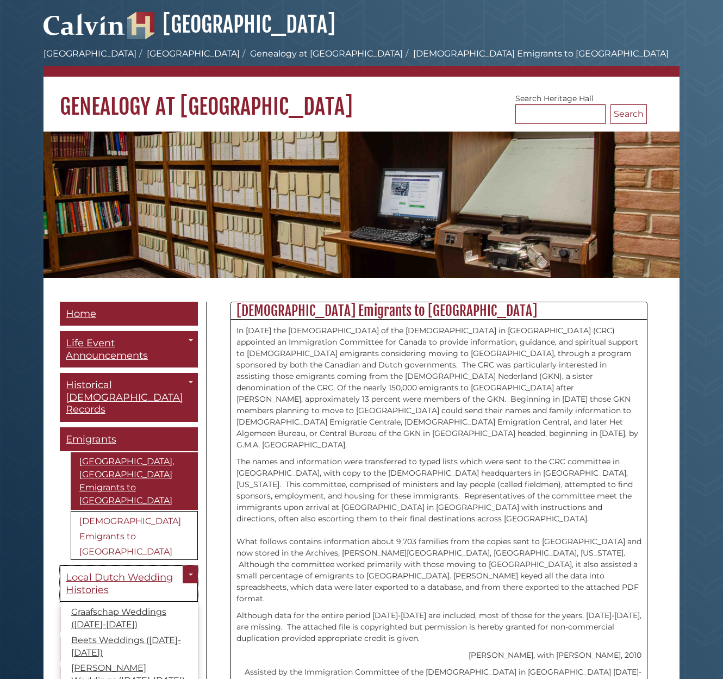
click at [106, 571] on span "Local Dutch Wedding Histories" at bounding box center [119, 583] width 107 height 24
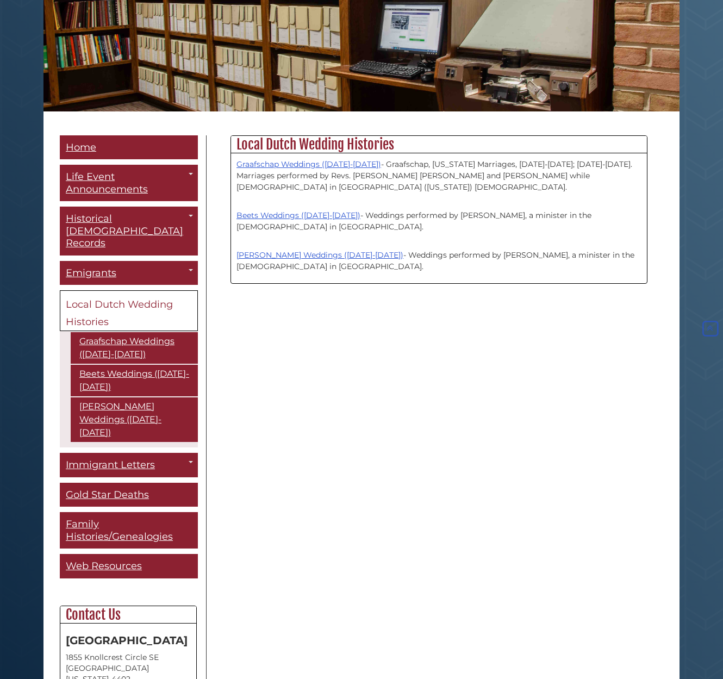
scroll to position [167, 0]
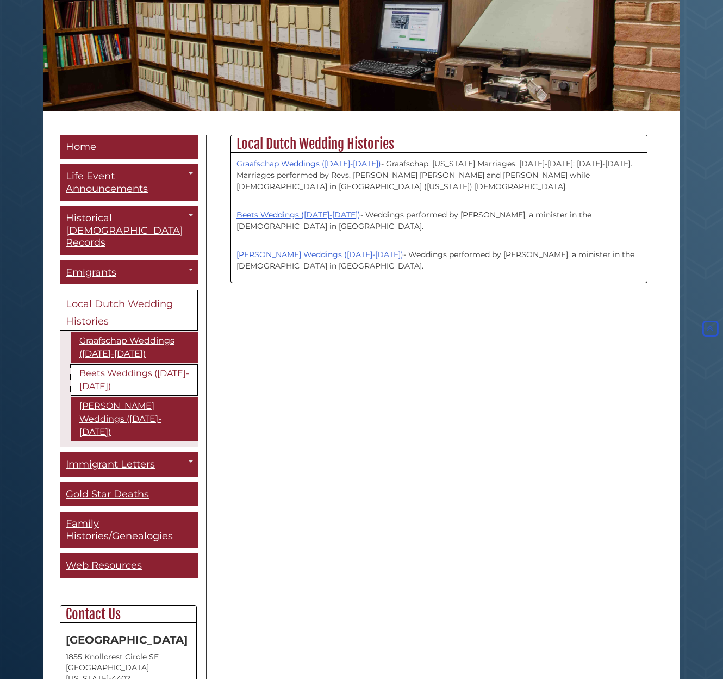
click at [132, 364] on link "Beets Weddings ([DATE]-[DATE])" at bounding box center [134, 380] width 127 height 32
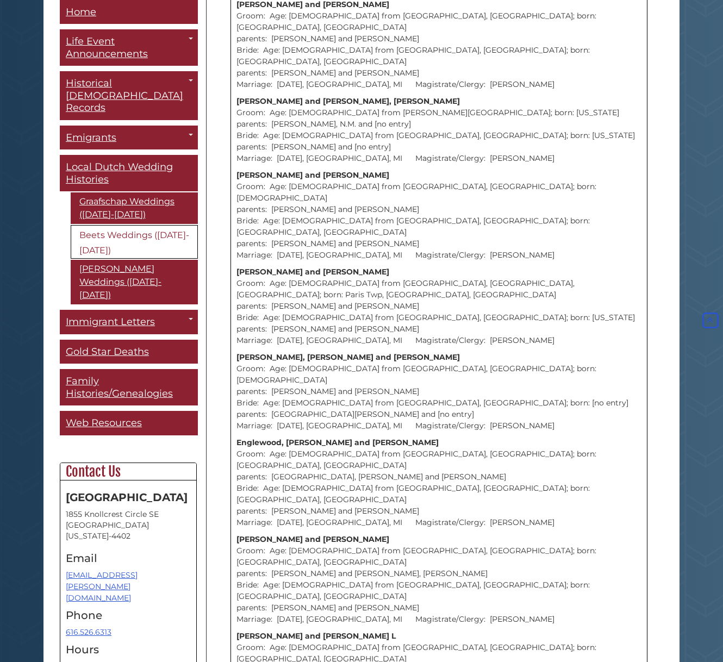
scroll to position [6453, 0]
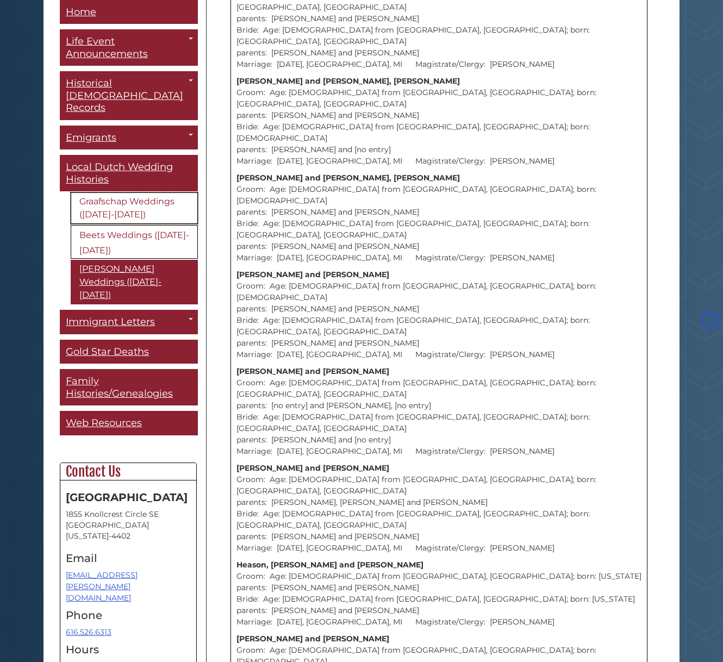
click at [130, 193] on link "Graafschap Weddings ([DATE]-[DATE])" at bounding box center [134, 209] width 127 height 32
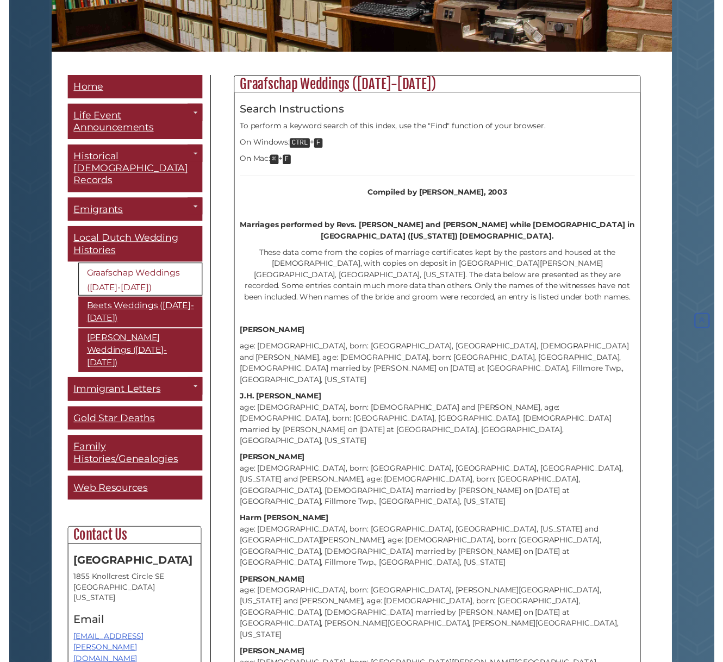
scroll to position [230, 0]
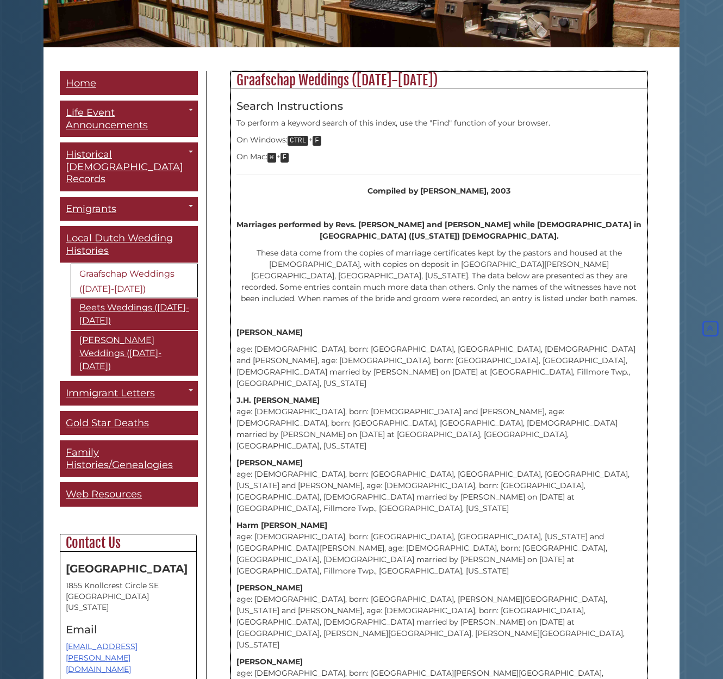
click at [380, 351] on p "age: 25, born: Hardenberg, Overijsel, Netherlands and Fenna Masselink, age: 28,…" at bounding box center [438, 366] width 405 height 46
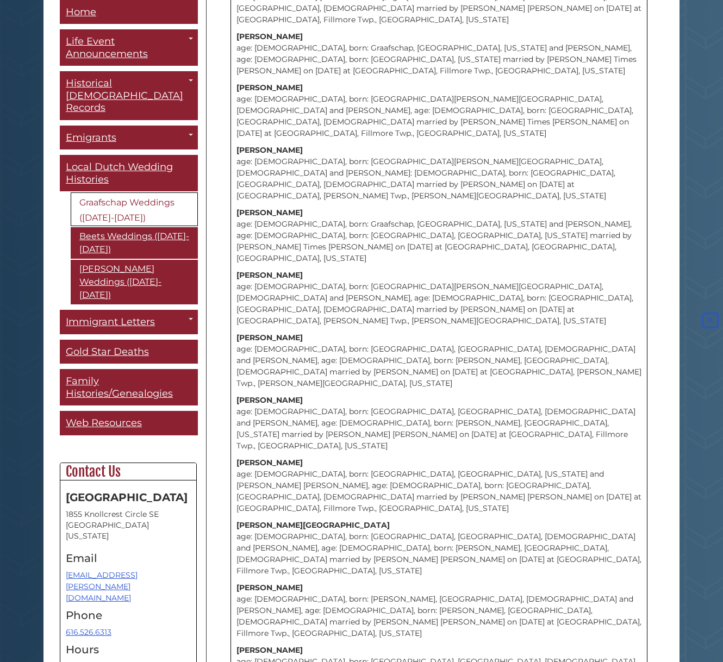
scroll to position [123, 0]
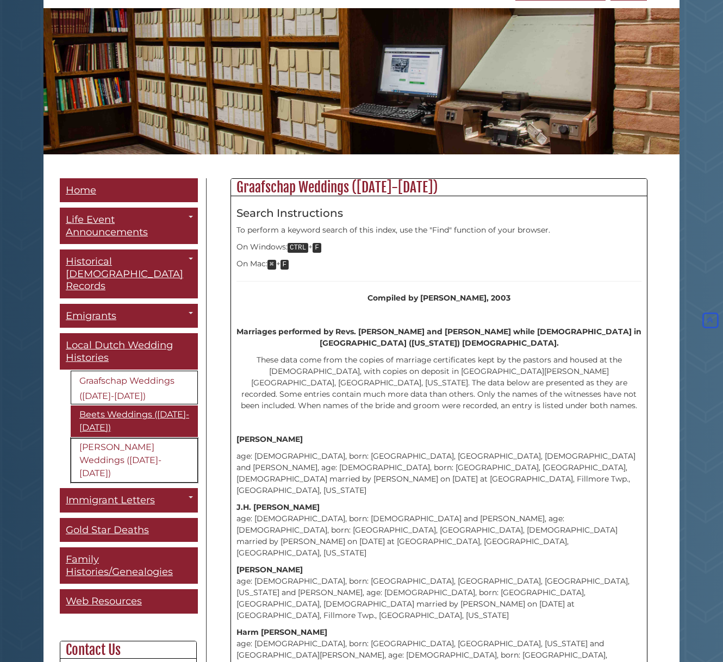
click at [104, 438] on link "[PERSON_NAME] Weddings ([DATE]-[DATE])" at bounding box center [134, 460] width 127 height 45
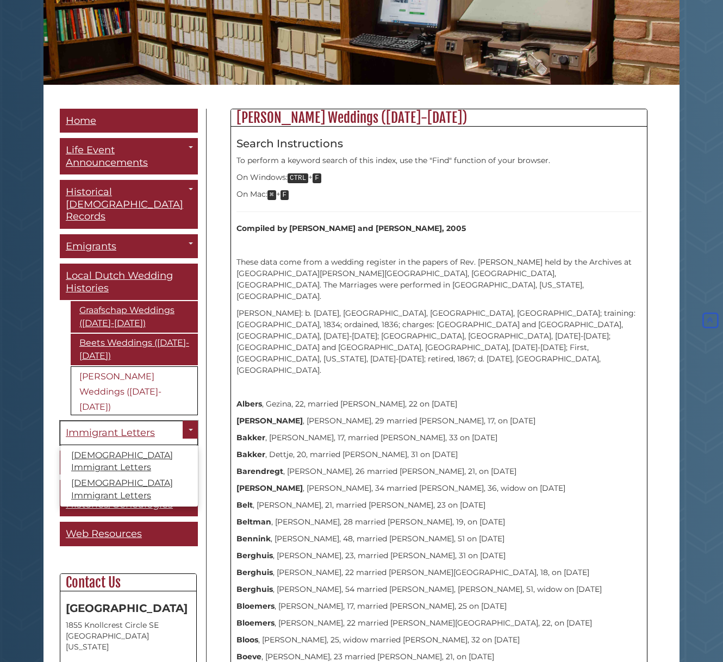
scroll to position [196, 0]
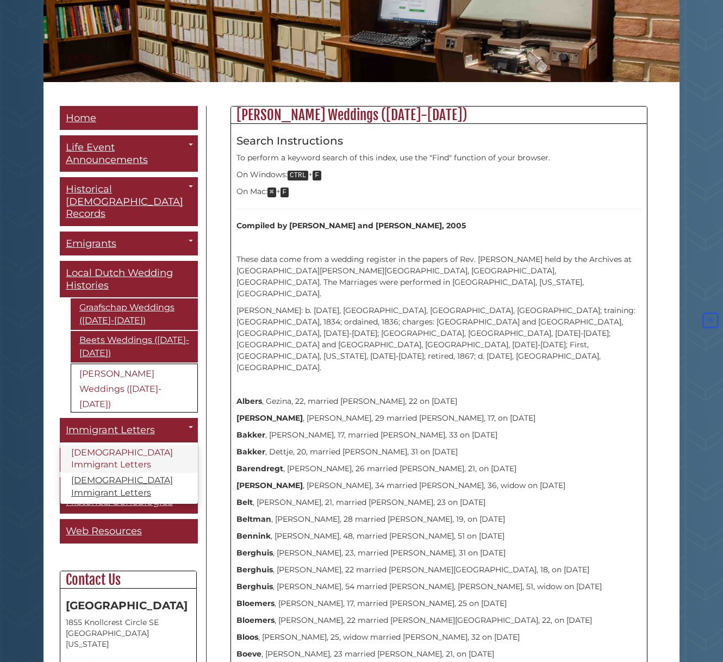
click at [133, 445] on link "[DEMOGRAPHIC_DATA] Immigrant Letters" at bounding box center [128, 459] width 137 height 28
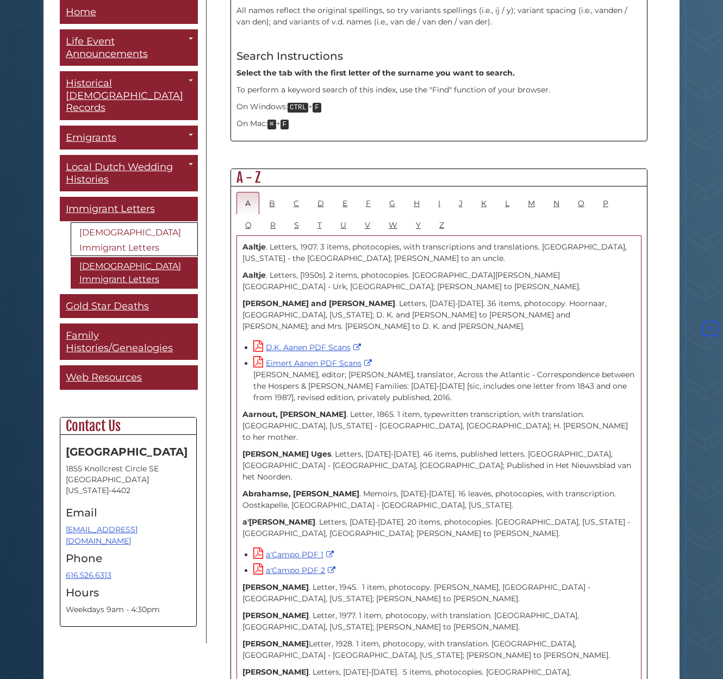
scroll to position [498, 0]
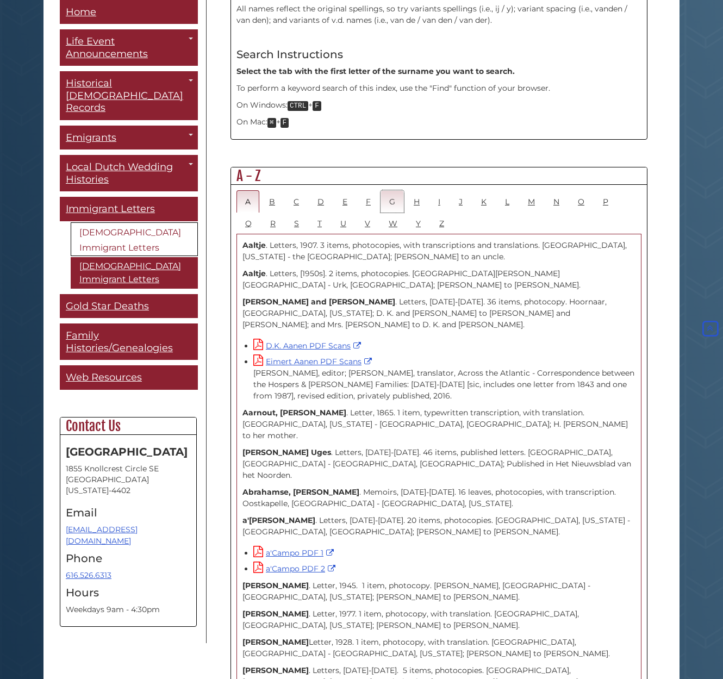
click at [392, 190] on link "G" at bounding box center [391, 201] width 23 height 22
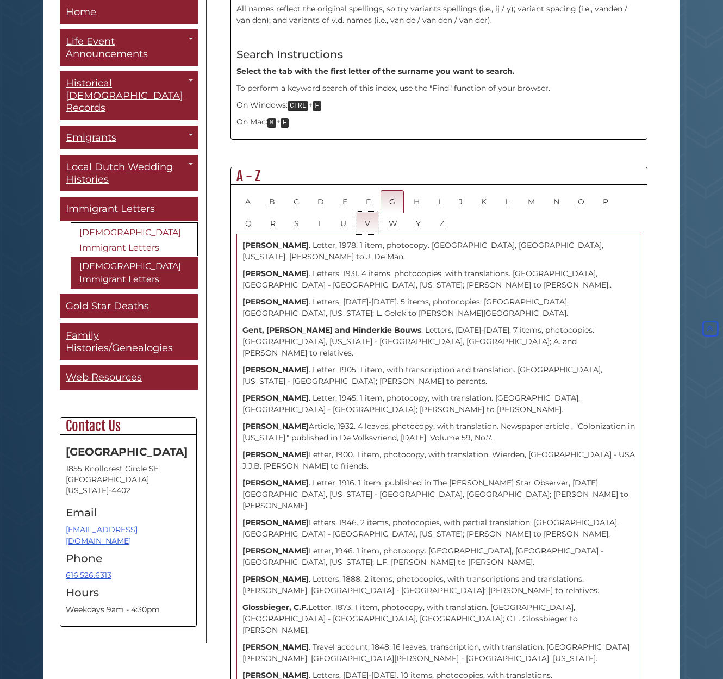
click at [368, 212] on link "V" at bounding box center [367, 223] width 23 height 22
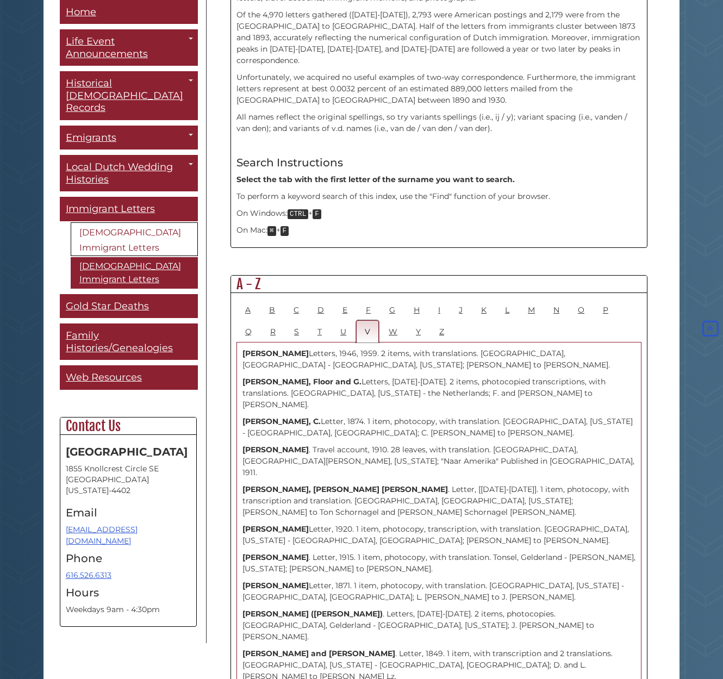
scroll to position [390, 0]
click at [344, 320] on link "U" at bounding box center [342, 331] width 23 height 22
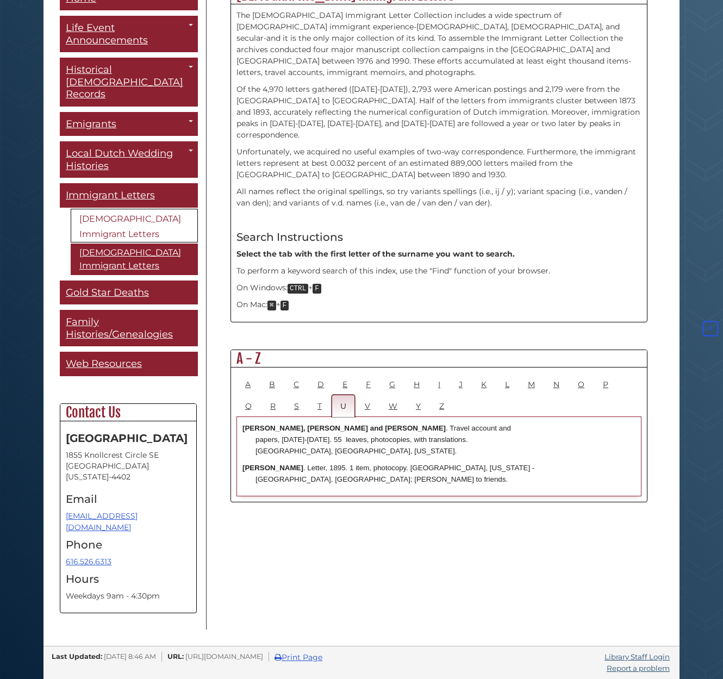
scroll to position [273, 0]
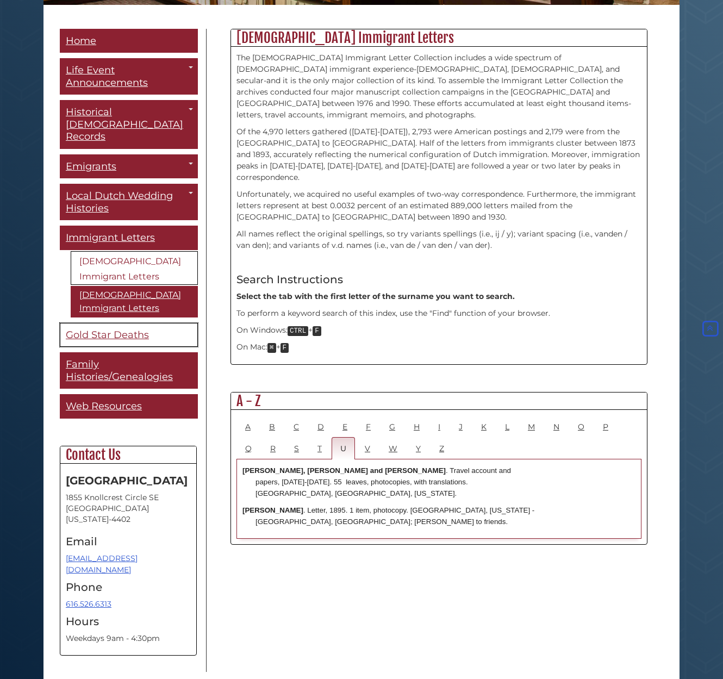
click at [116, 329] on span "Gold Star Deaths" at bounding box center [107, 335] width 83 height 12
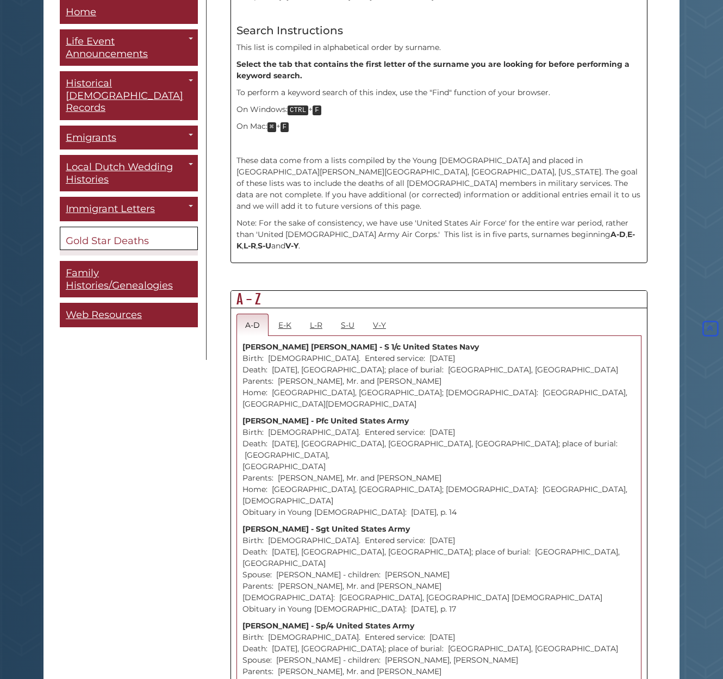
scroll to position [368, 0]
click at [284, 313] on link "E-K" at bounding box center [284, 324] width 30 height 22
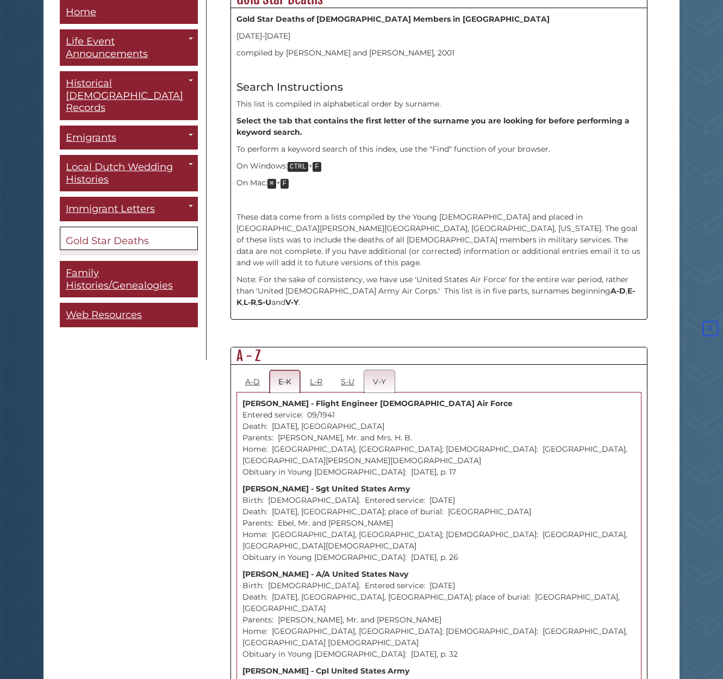
scroll to position [316, 0]
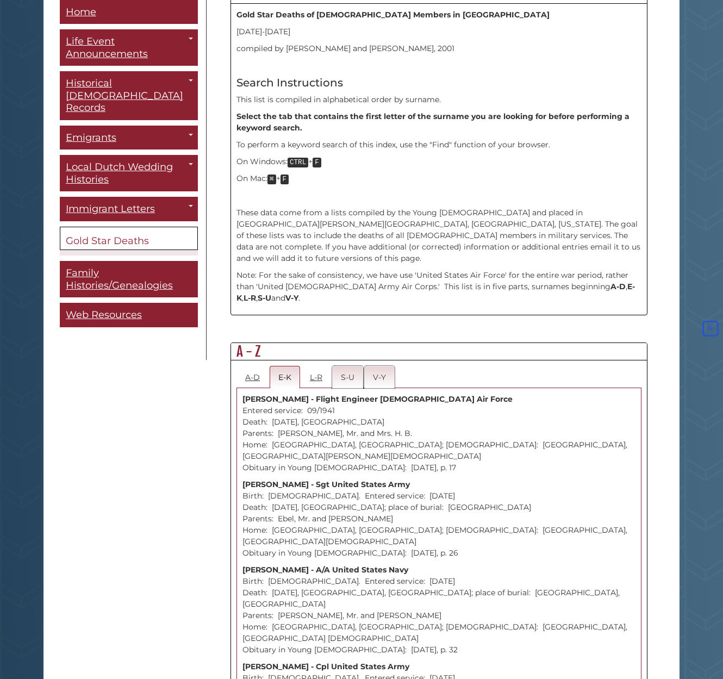
drag, startPoint x: 382, startPoint y: 364, endPoint x: 348, endPoint y: 372, distance: 35.1
click at [382, 366] on link "V-Y" at bounding box center [379, 377] width 30 height 22
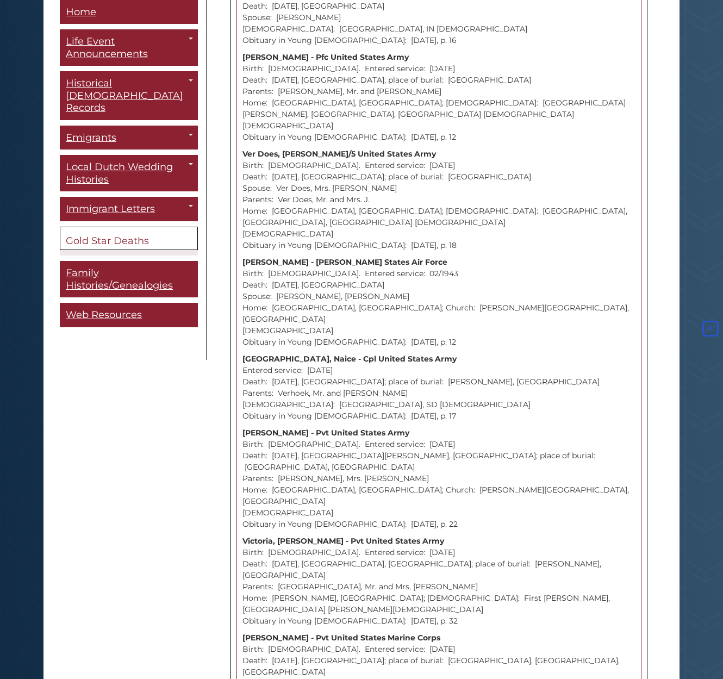
scroll to position [5214, 0]
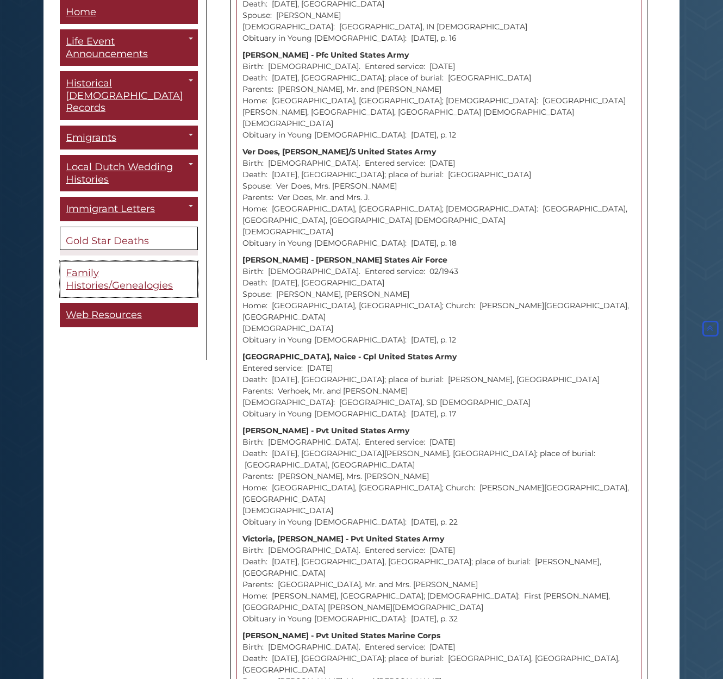
click at [100, 267] on span "Family Histories/Genealogies" at bounding box center [119, 279] width 107 height 24
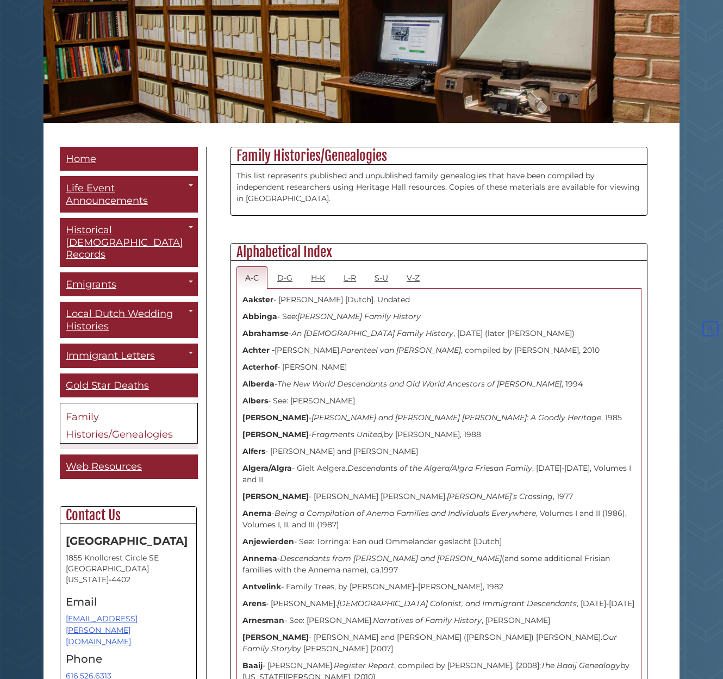
scroll to position [155, 0]
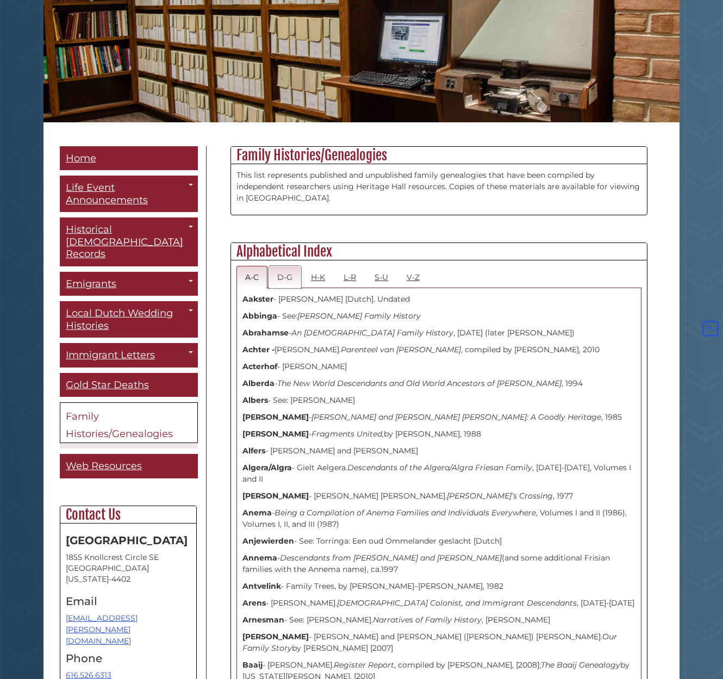
click at [288, 279] on link "D-G" at bounding box center [284, 277] width 33 height 22
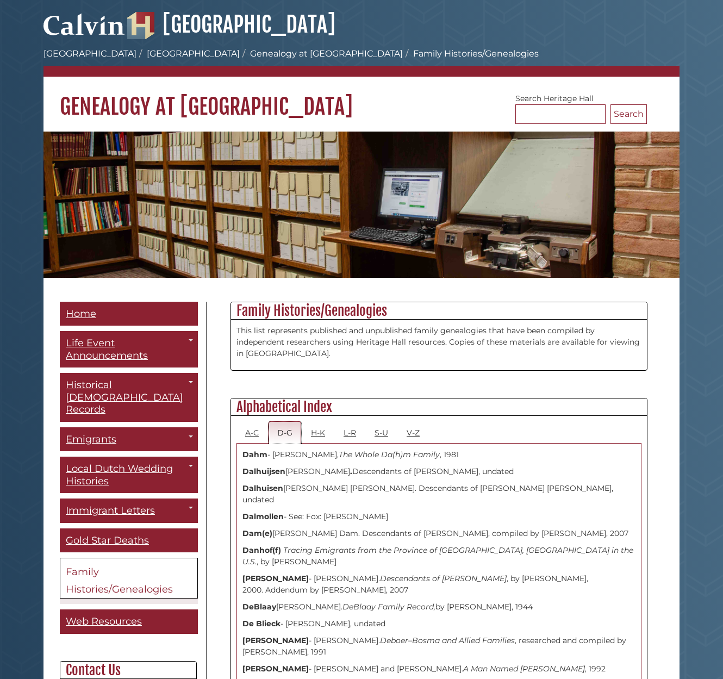
scroll to position [0, 0]
click at [411, 429] on link "V-Z" at bounding box center [413, 432] width 30 height 22
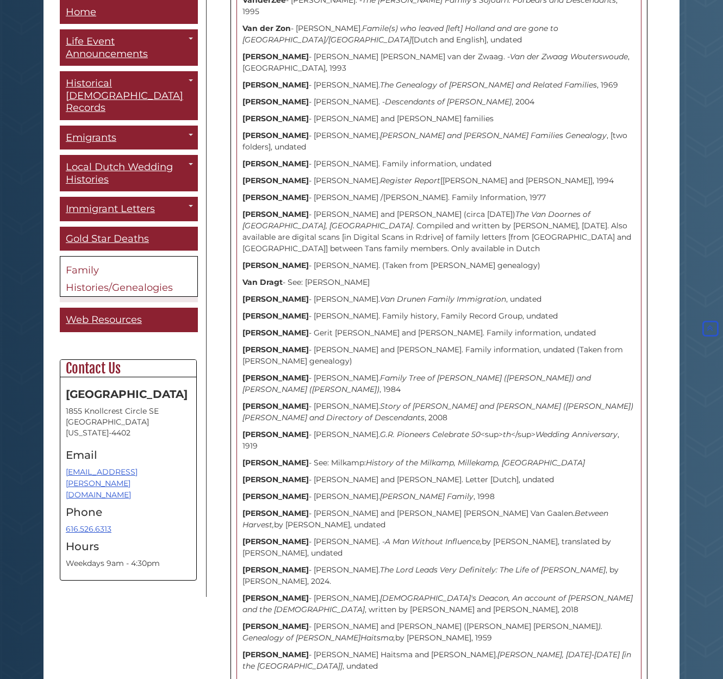
scroll to position [2639, 0]
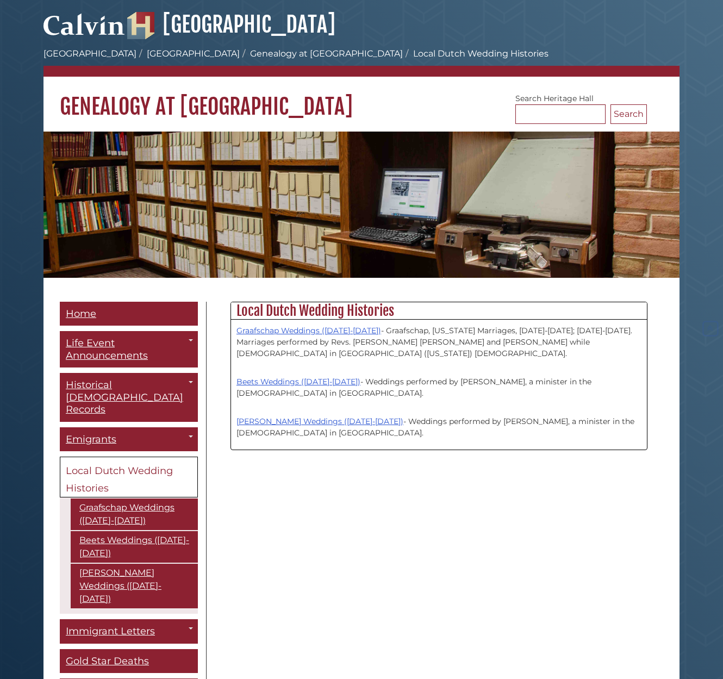
scroll to position [167, 0]
